Goal: Navigation & Orientation: Find specific page/section

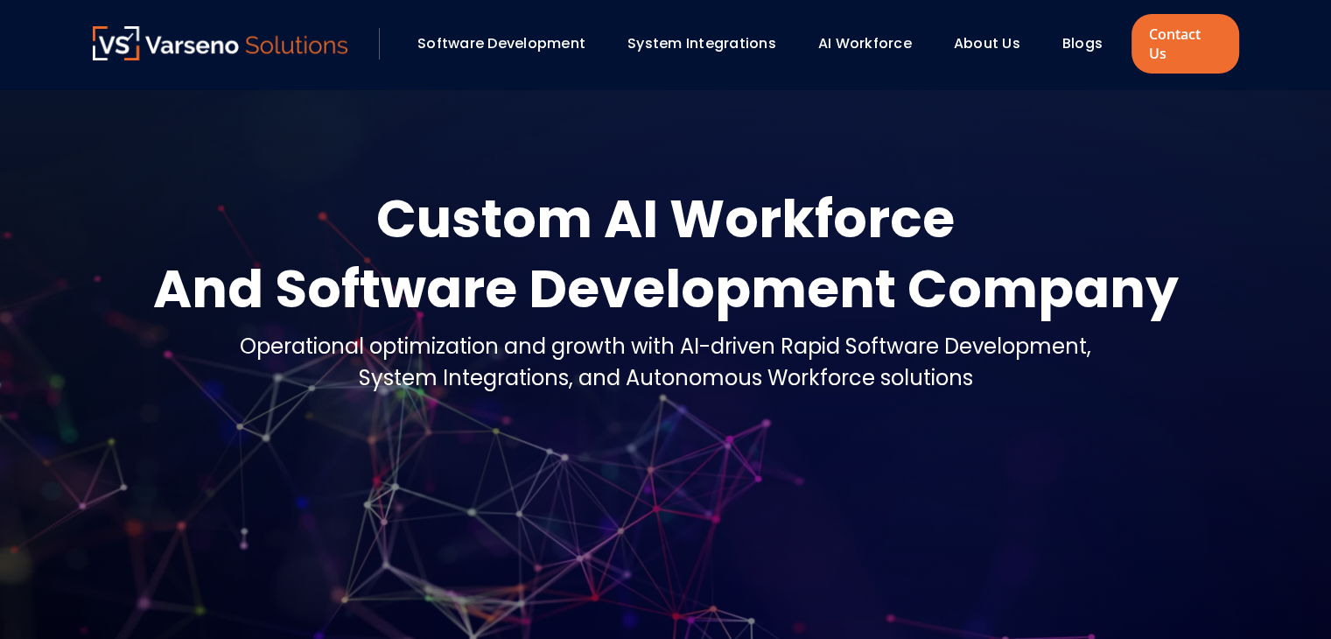
click at [1078, 33] on link "Blogs" at bounding box center [1082, 43] width 40 height 20
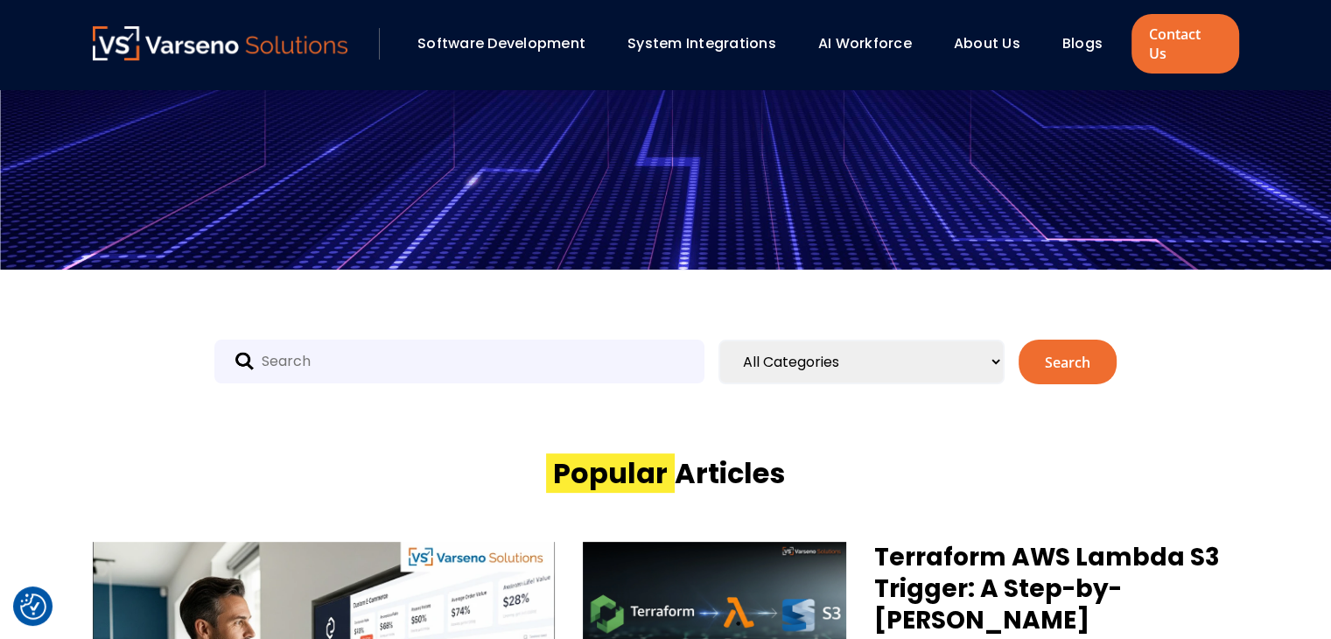
scroll to position [220, 0]
